Goal: Information Seeking & Learning: Learn about a topic

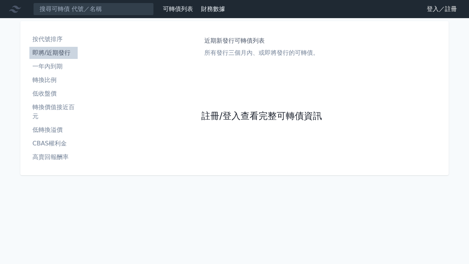
click at [257, 117] on link "註冊/登入查看完整可轉債資訊" at bounding box center [261, 116] width 121 height 12
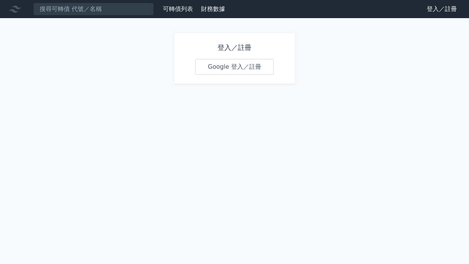
click at [265, 65] on link "Google 登入／註冊" at bounding box center [234, 67] width 78 height 16
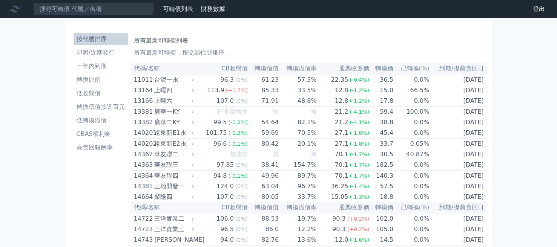
click at [99, 81] on li "轉換比例" at bounding box center [101, 79] width 54 height 9
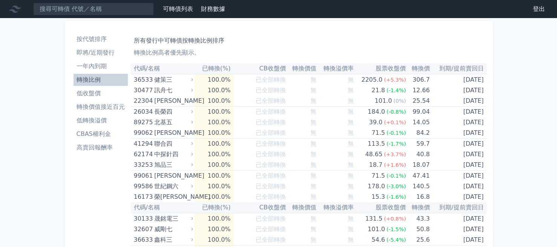
click at [103, 55] on li "即將/近期發行" at bounding box center [101, 52] width 54 height 9
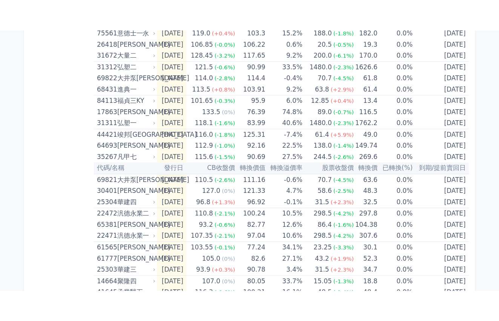
scroll to position [216, 0]
